Goal: Task Accomplishment & Management: Complete application form

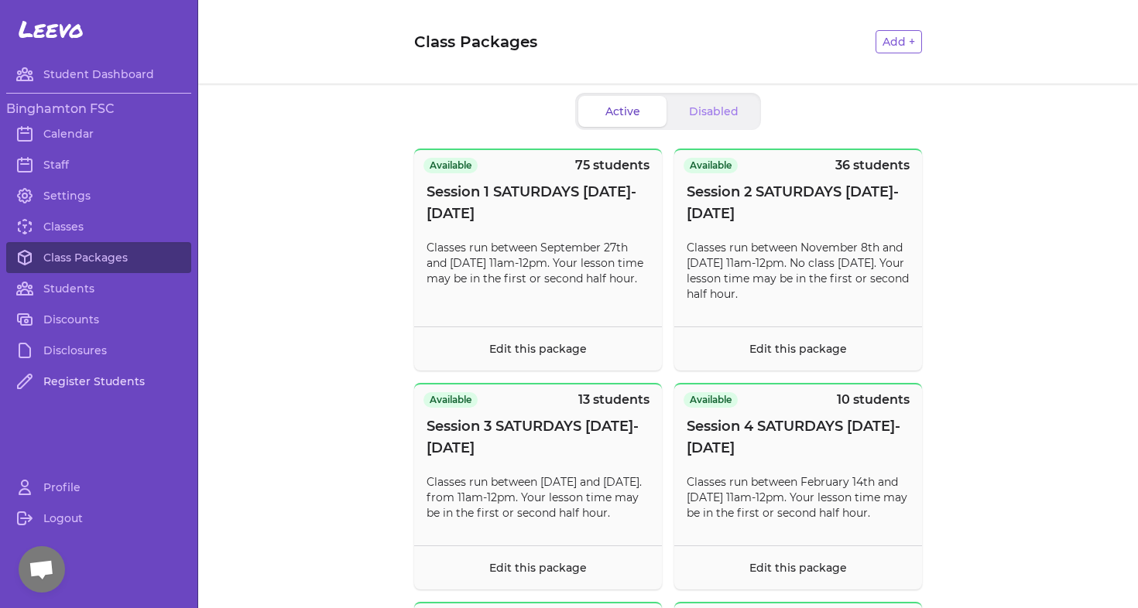
scroll to position [87, 0]
click at [91, 378] on link "Register Students" at bounding box center [98, 381] width 185 height 31
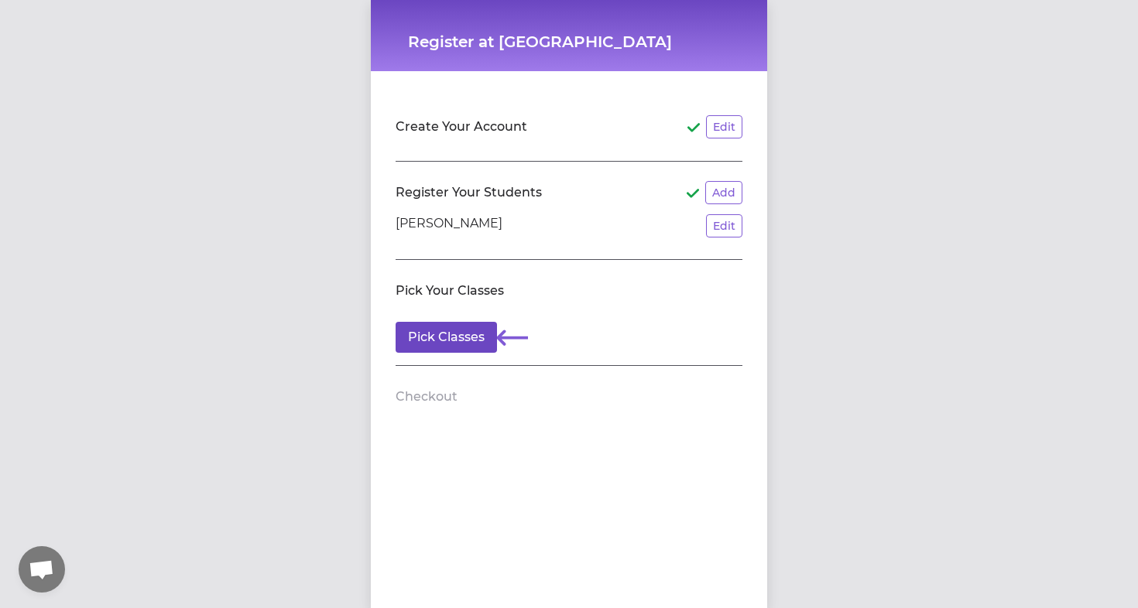
click at [447, 335] on button "Pick Classes" at bounding box center [445, 337] width 101 height 31
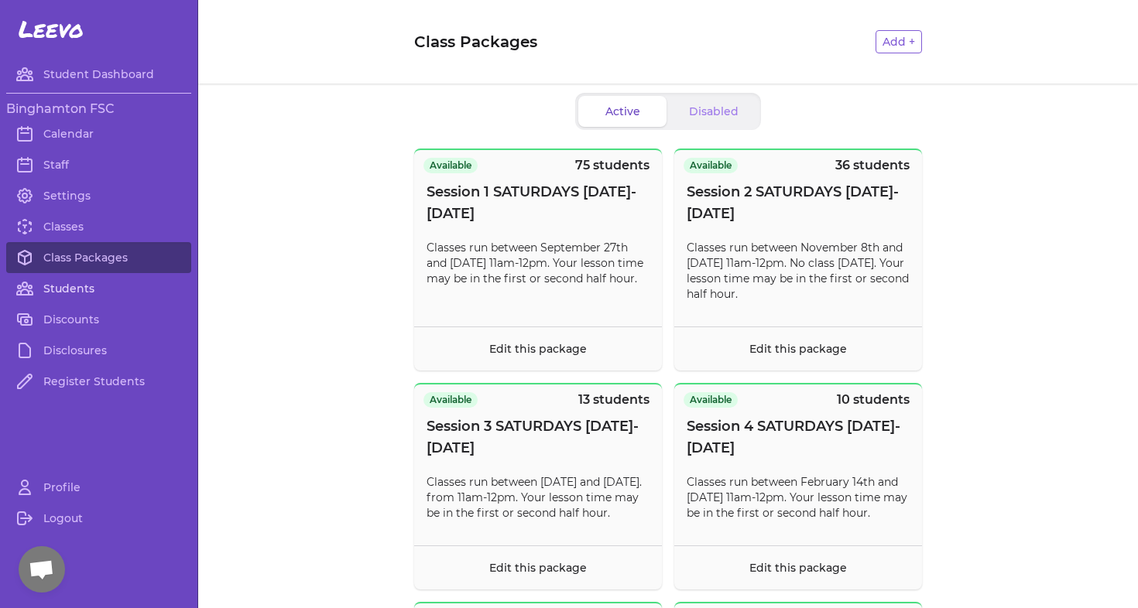
click at [71, 289] on link "Students" at bounding box center [98, 288] width 185 height 31
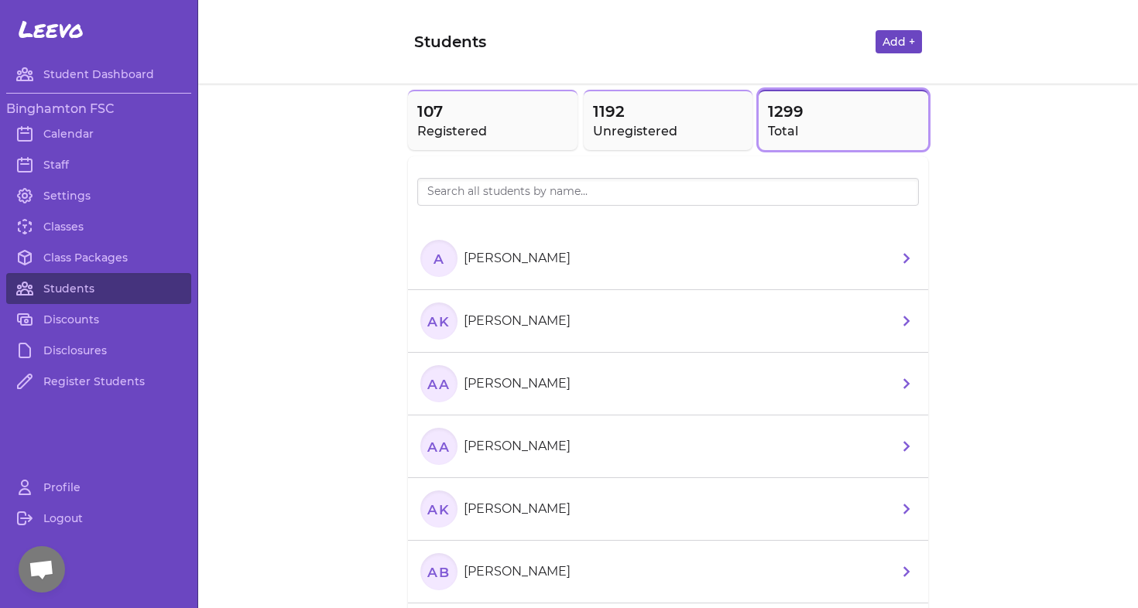
click at [903, 34] on button "Add +" at bounding box center [898, 41] width 46 height 23
